Goal: Task Accomplishment & Management: Manage account settings

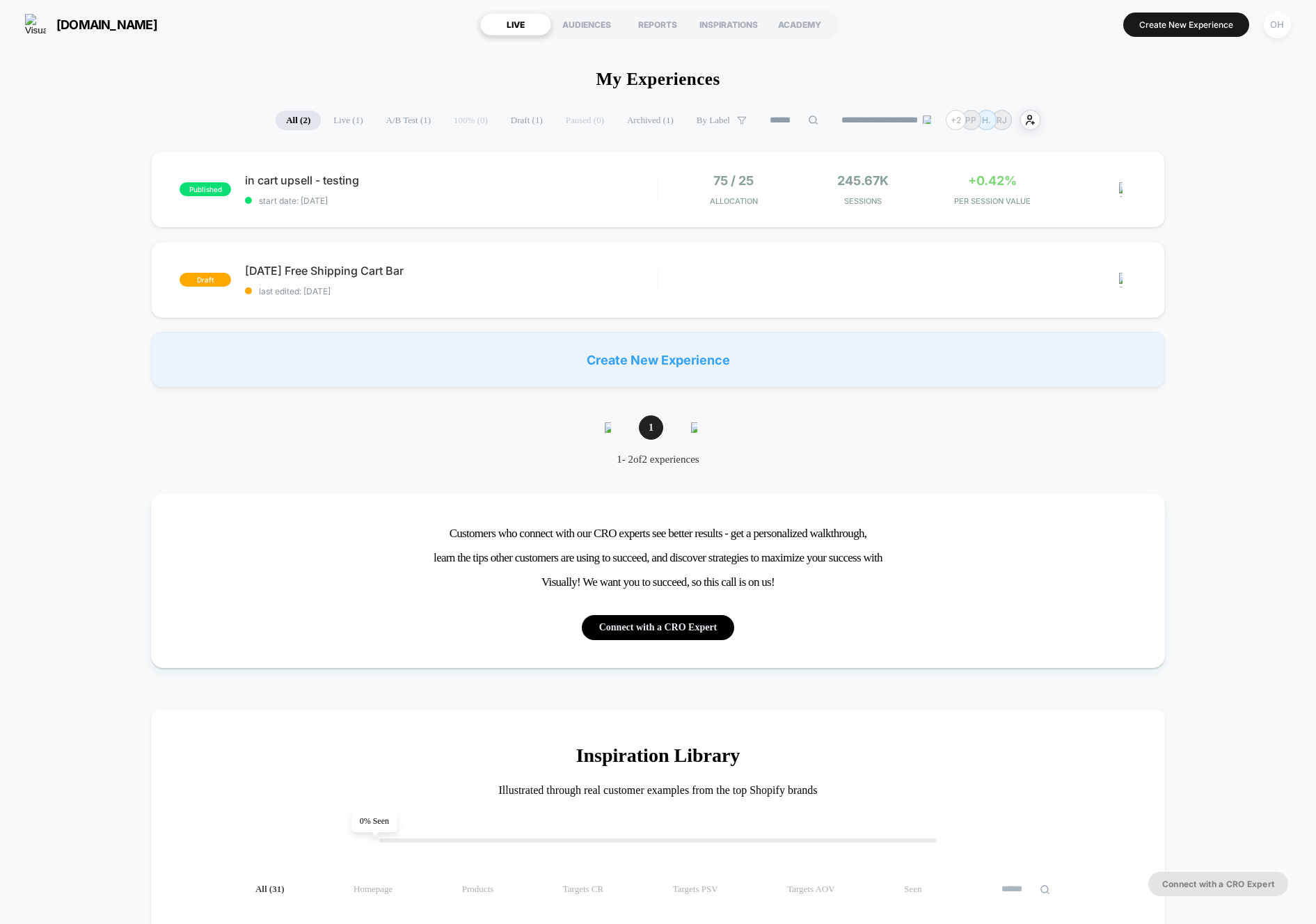
click at [1261, 20] on button "OH" at bounding box center [1278, 25] width 36 height 29
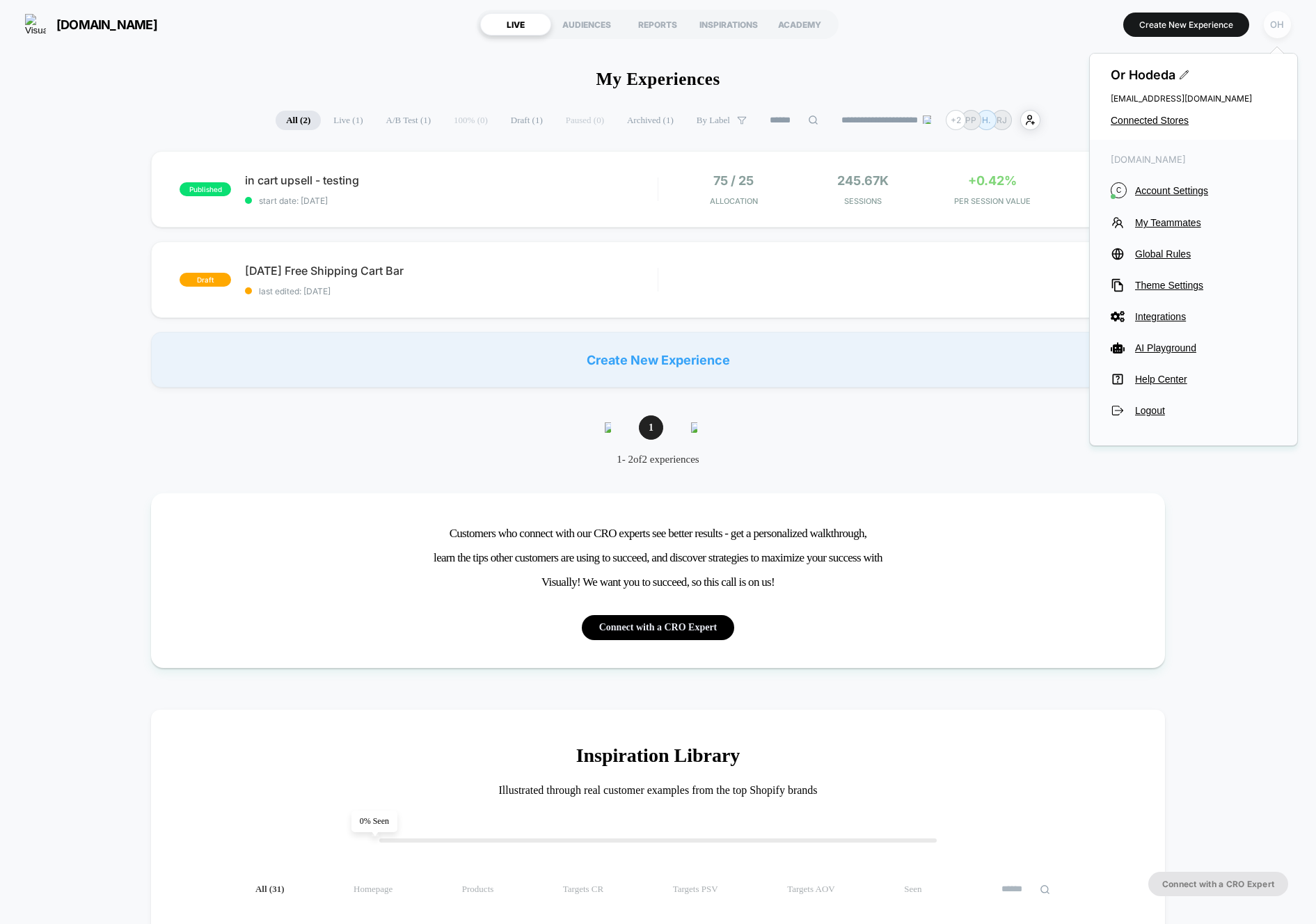
click at [1264, 21] on div "OH" at bounding box center [1277, 25] width 27 height 27
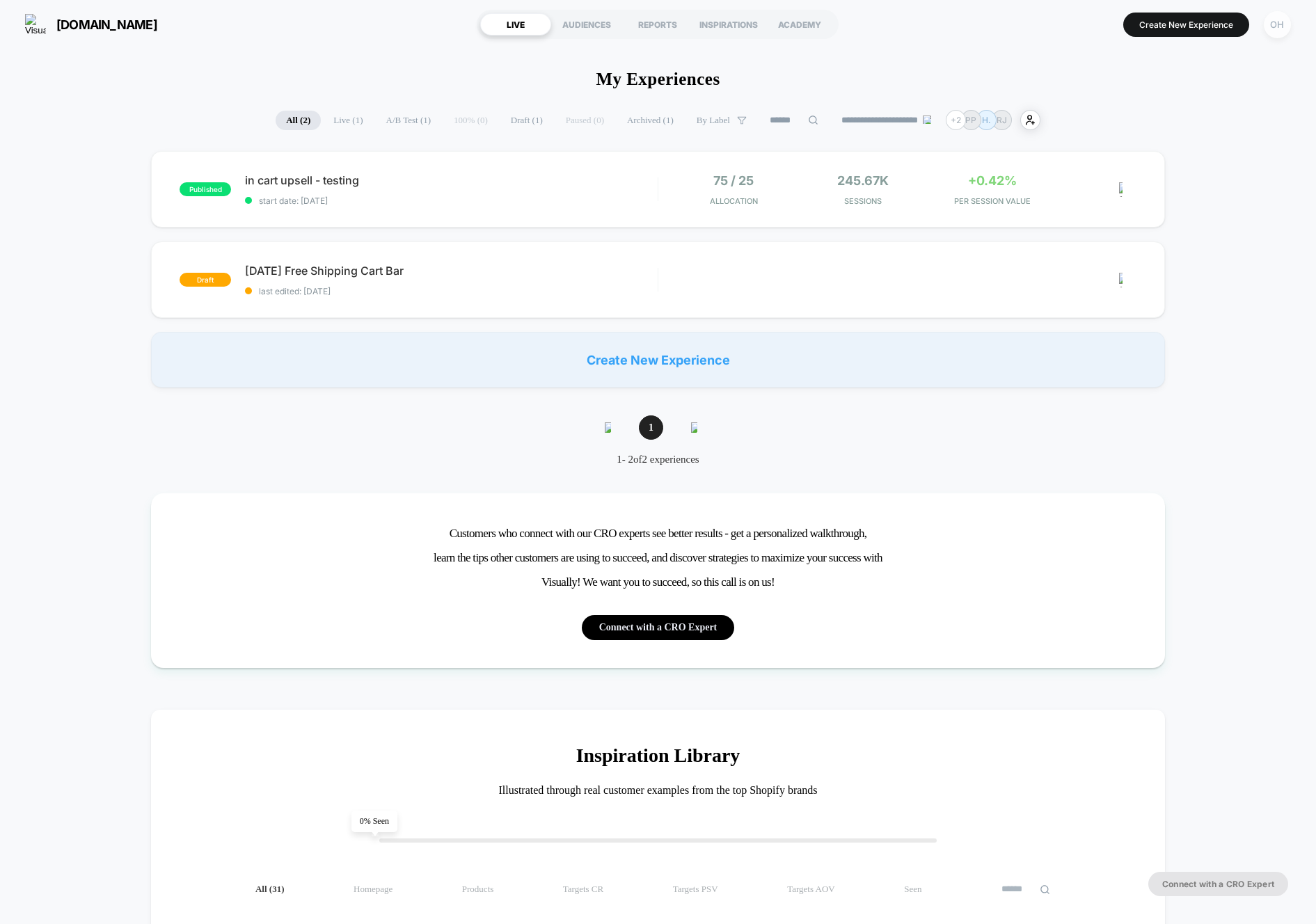
click at [1268, 21] on div "OH" at bounding box center [1277, 25] width 27 height 27
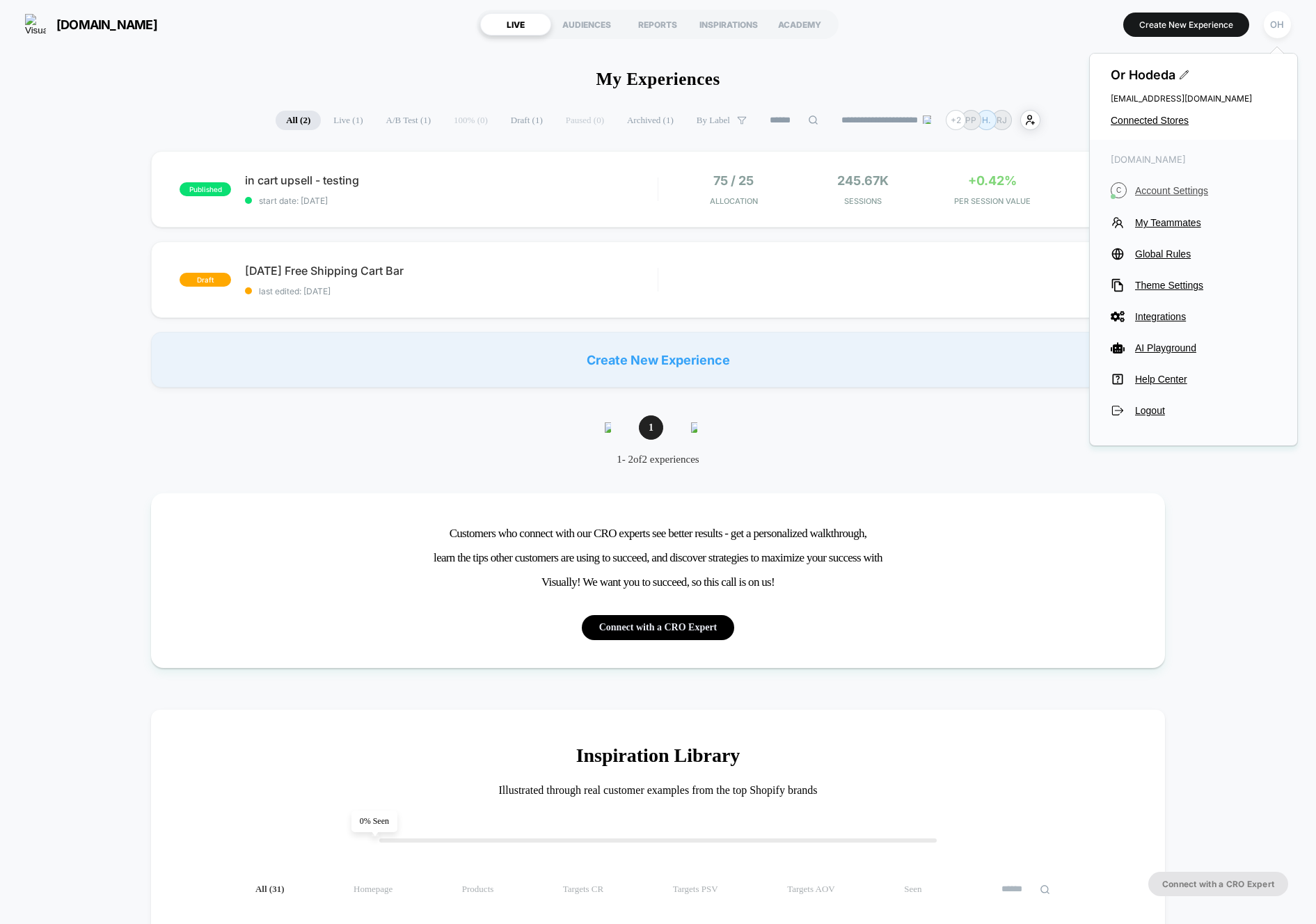
click at [1183, 194] on span "Account Settings" at bounding box center [1206, 190] width 141 height 11
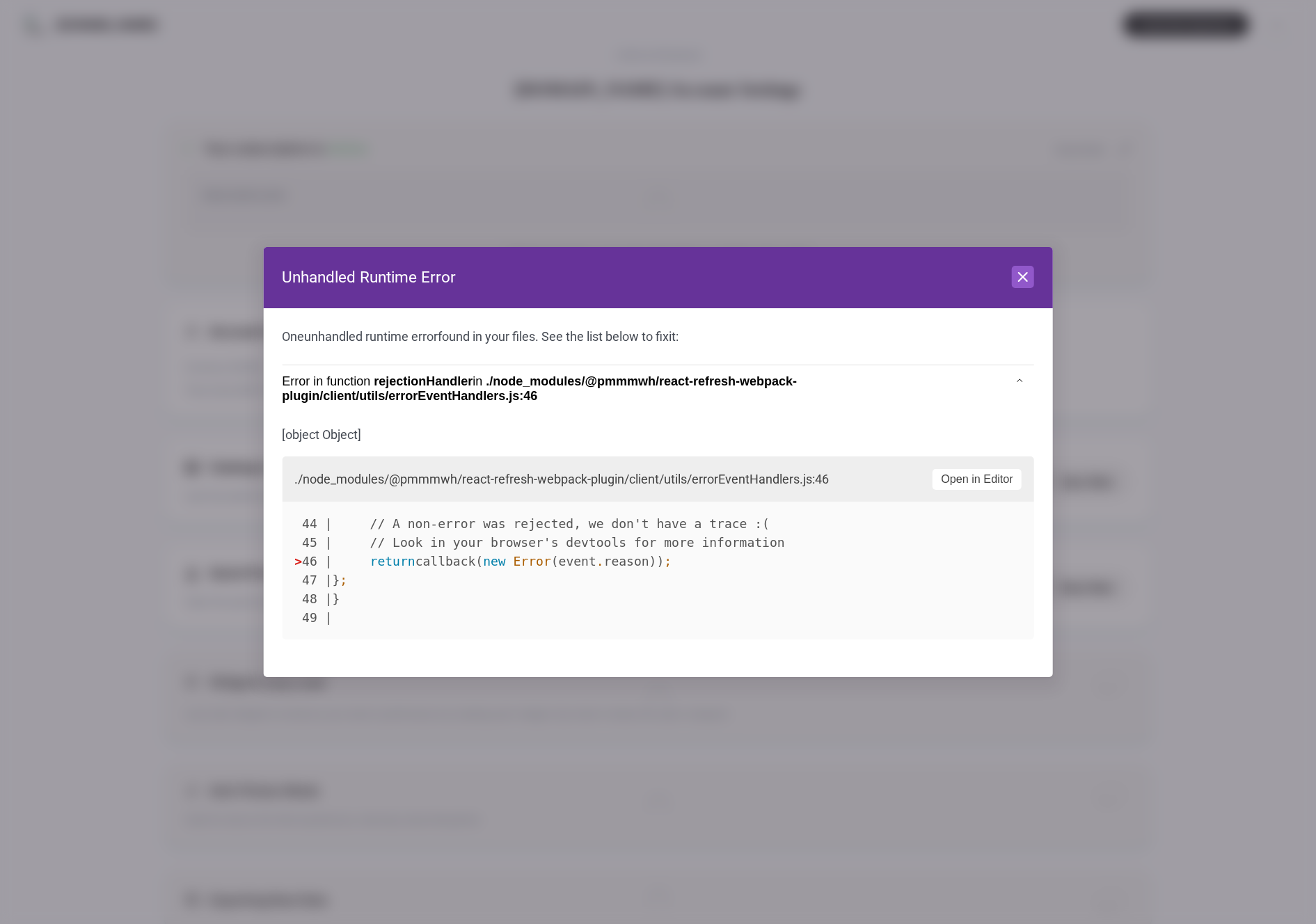
scroll to position [188, 0]
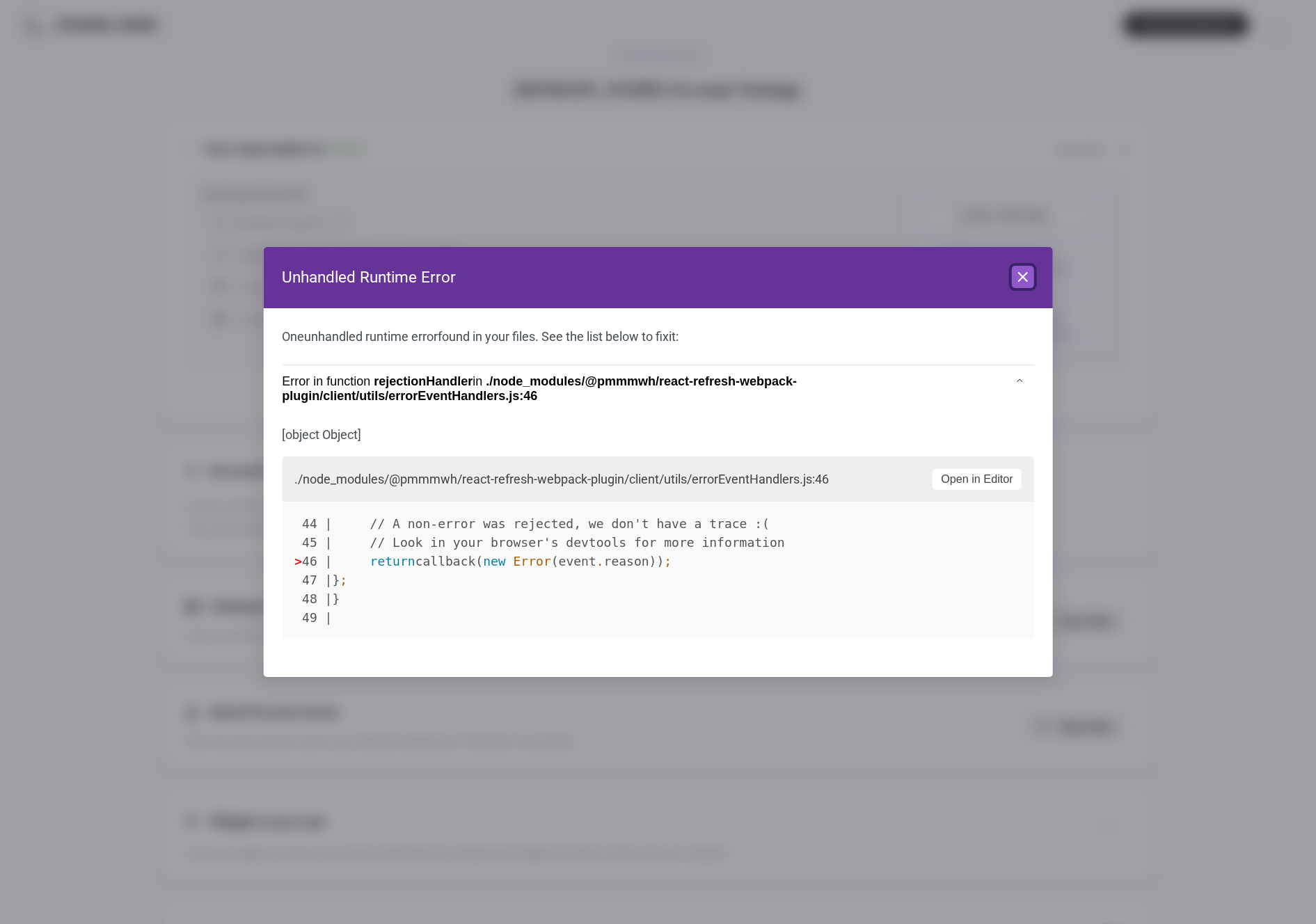
click at [1026, 274] on icon at bounding box center [1023, 277] width 17 height 17
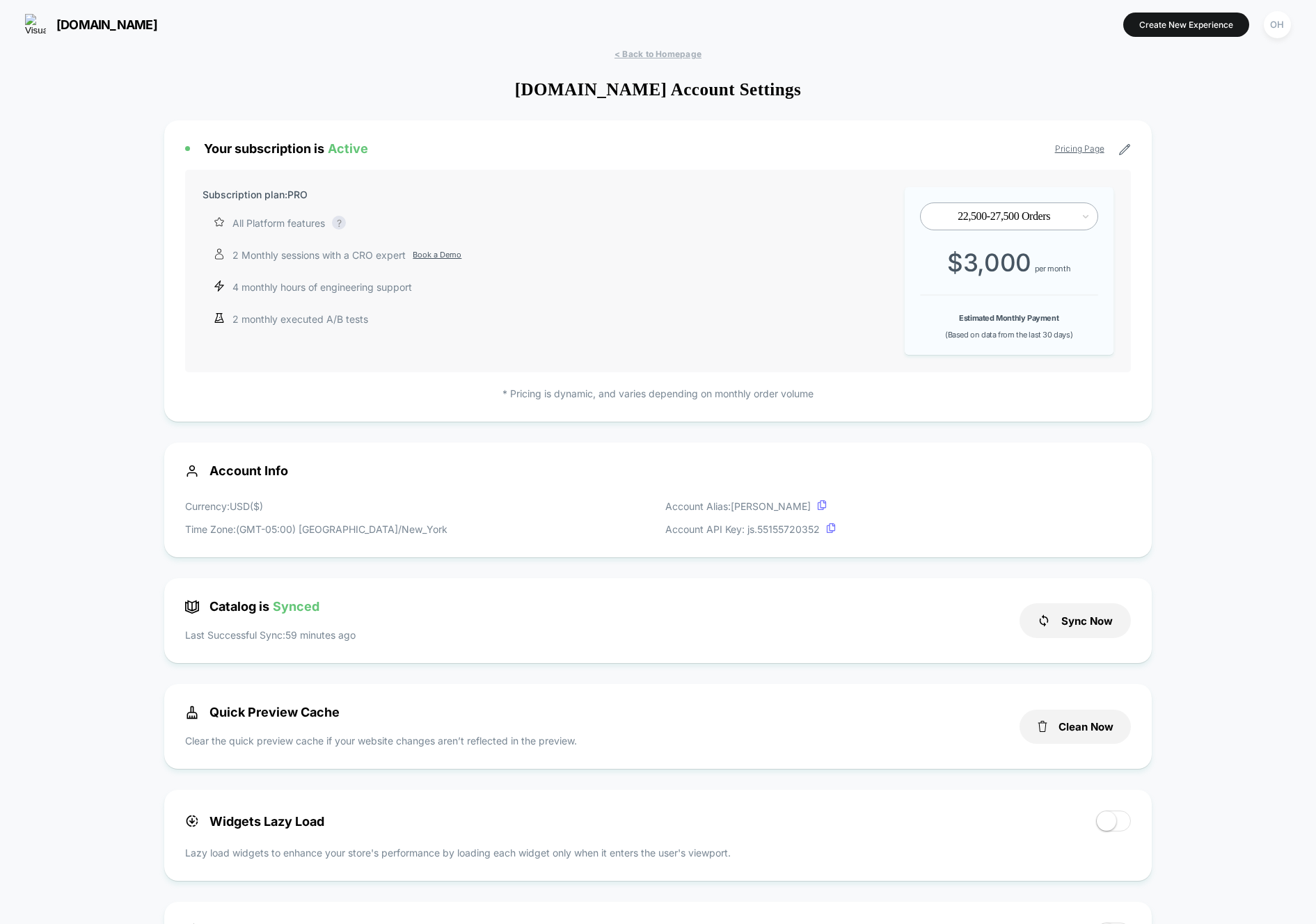
click at [1281, 39] on div "OH" at bounding box center [1278, 24] width 36 height 35
click at [1290, 29] on button "OH" at bounding box center [1278, 25] width 36 height 29
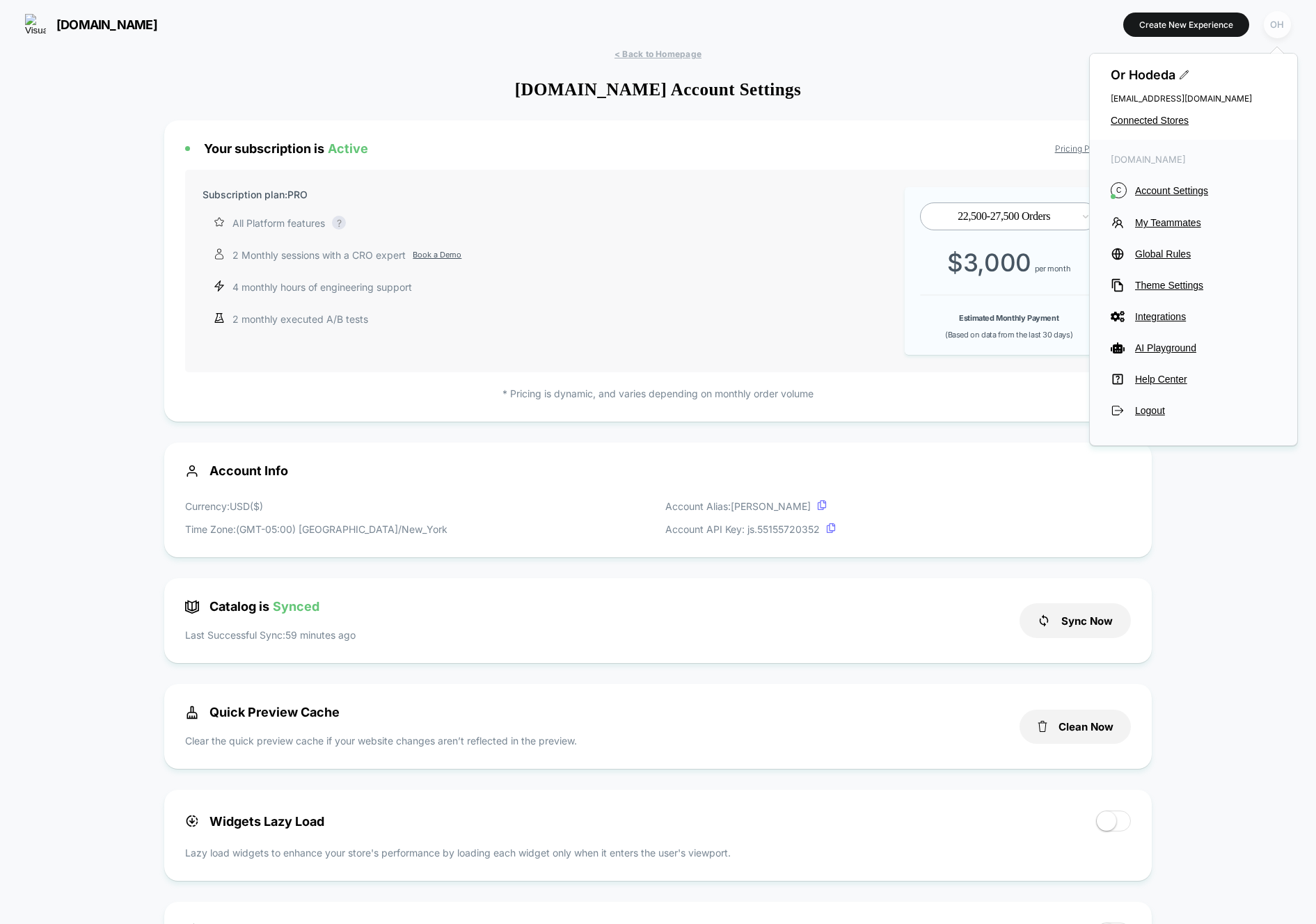
click at [1278, 27] on div "OH" at bounding box center [1277, 25] width 27 height 27
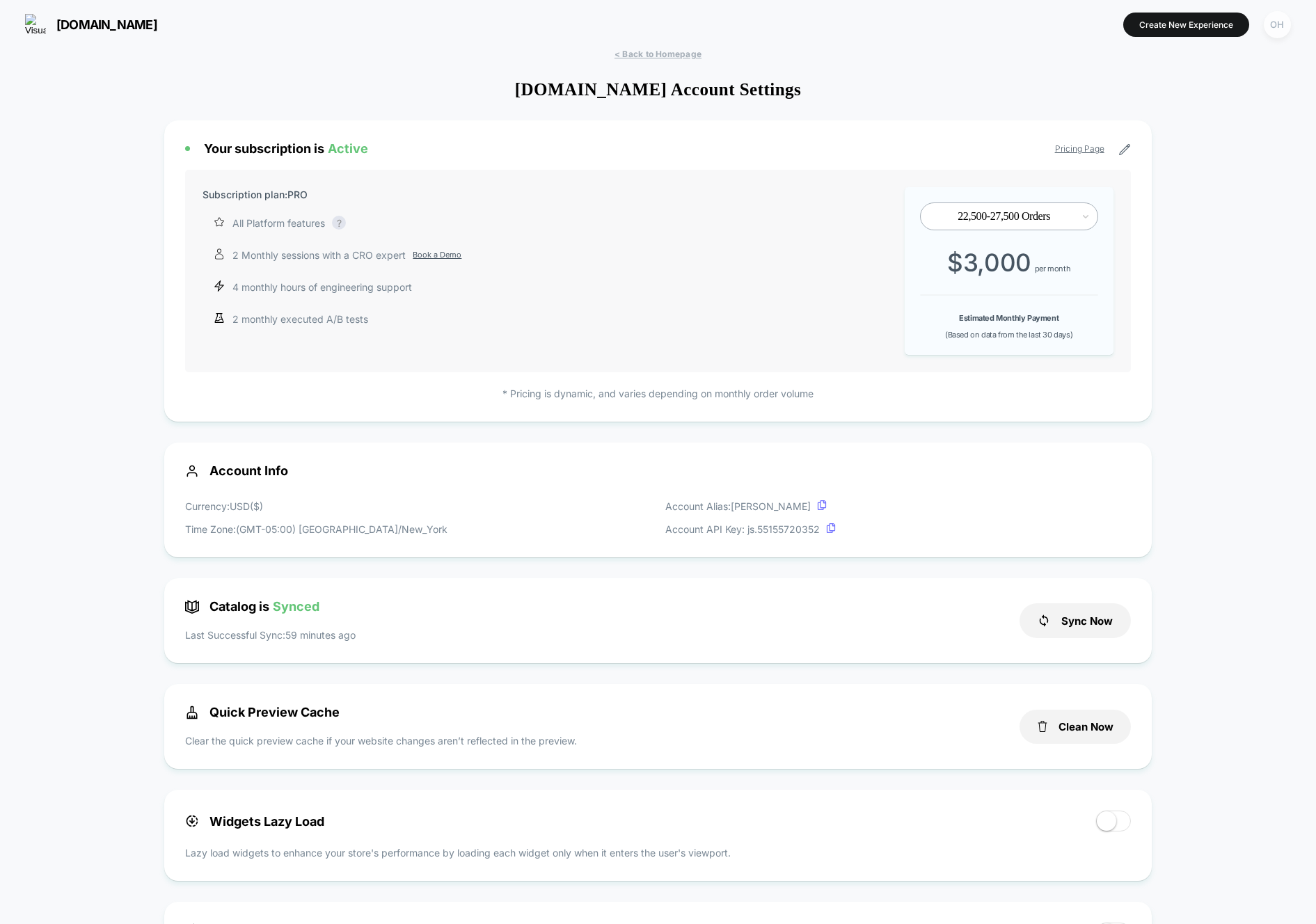
click at [1278, 27] on div "OH" at bounding box center [1277, 25] width 27 height 27
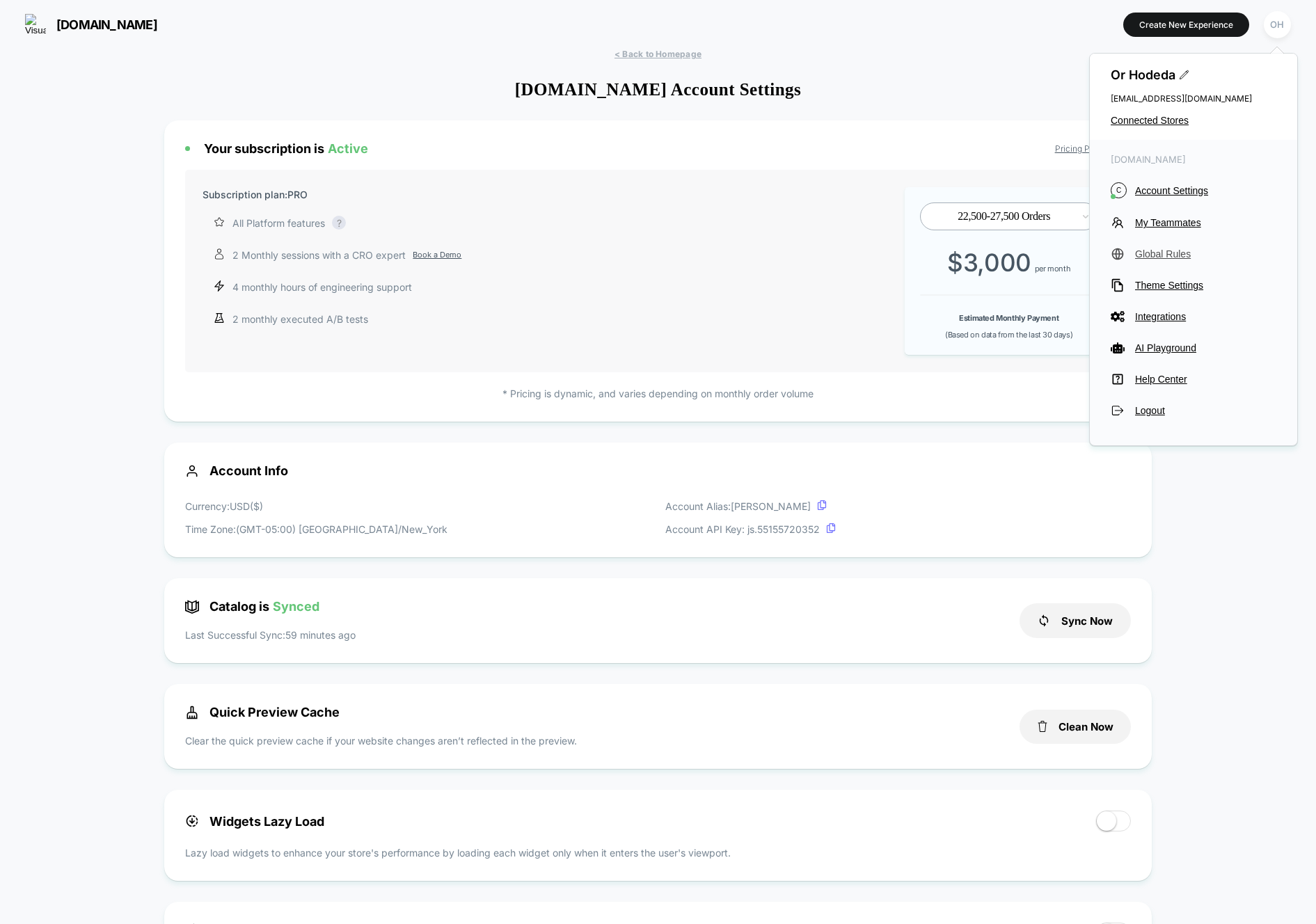
click at [1179, 252] on span "Global Rules" at bounding box center [1206, 253] width 141 height 11
click at [1166, 252] on span "Global Rules" at bounding box center [1206, 253] width 141 height 11
